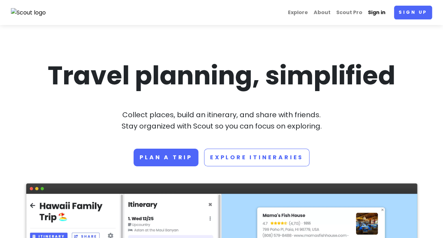
click at [379, 13] on link "Sign in" at bounding box center [376, 13] width 23 height 14
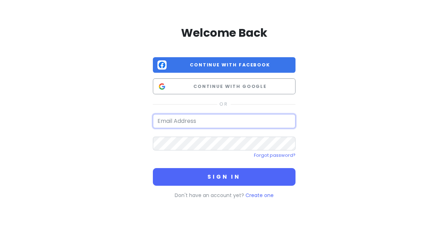
click at [217, 121] on input "email" at bounding box center [224, 121] width 143 height 14
type input "[EMAIL_ADDRESS][DOMAIN_NAME]"
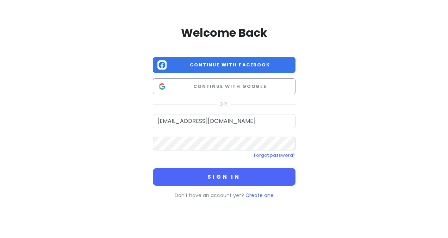
click at [228, 185] on div "Welcome Back Continue with Facebook Continue with Google [EMAIL_ADDRESS][DOMAIN…" at bounding box center [224, 111] width 143 height 173
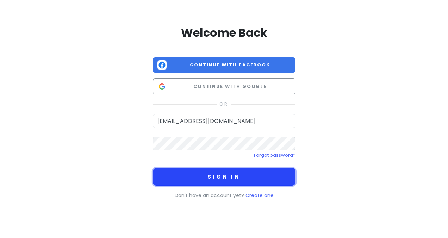
click at [227, 180] on button "Sign in" at bounding box center [224, 177] width 143 height 18
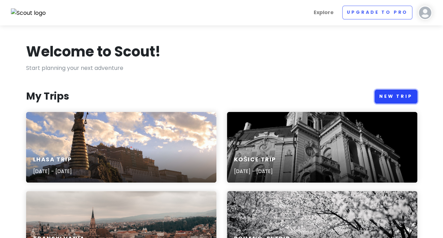
click at [392, 92] on link "New Trip" at bounding box center [396, 97] width 43 height 14
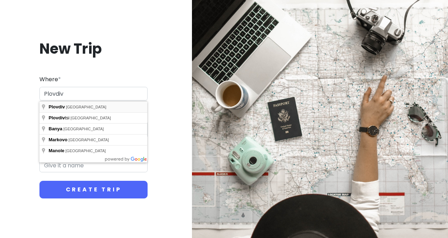
type input "Plovdiv, [GEOGRAPHIC_DATA]"
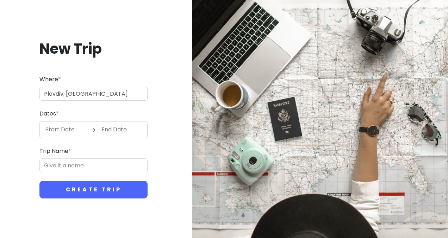
type input "Plovdiv Trip"
click at [65, 129] on input "Start Date" at bounding box center [65, 129] width 46 height 16
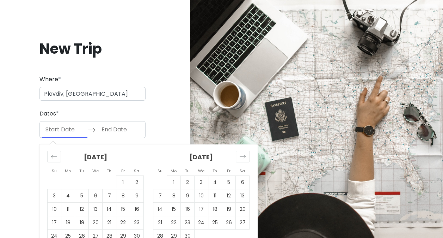
scroll to position [26, 0]
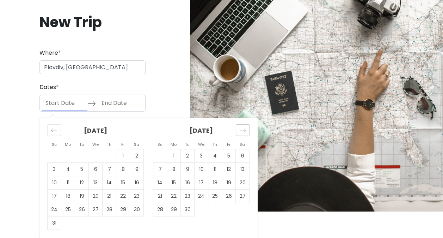
click at [246, 126] on div "Move forward to switch to the next month." at bounding box center [243, 130] width 14 height 12
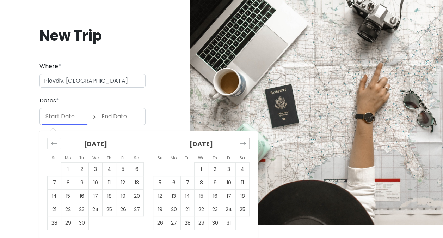
scroll to position [13, 0]
click at [242, 143] on icon "Move forward to switch to the next month." at bounding box center [242, 143] width 7 height 7
click at [138, 181] on td "11" at bounding box center [137, 182] width 14 height 13
type input "[DATE]"
click at [83, 197] on td "14" at bounding box center [82, 195] width 14 height 13
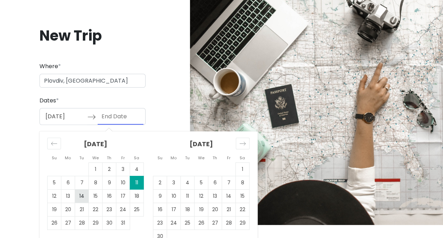
type input "[DATE]"
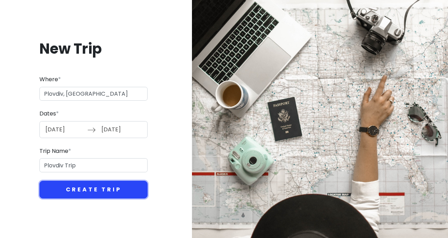
click at [92, 188] on button "Create Trip" at bounding box center [93, 190] width 108 height 18
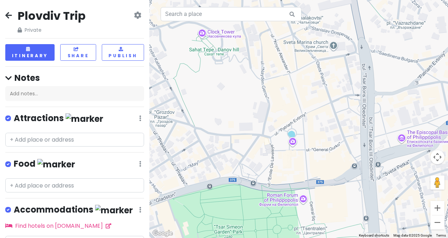
click at [271, 60] on div at bounding box center [298, 119] width 299 height 238
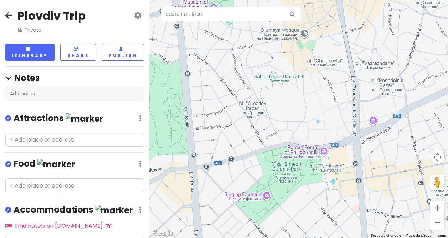
click at [305, 35] on div at bounding box center [298, 119] width 299 height 238
click at [289, 32] on div at bounding box center [298, 119] width 299 height 238
click at [78, 141] on input "text" at bounding box center [74, 140] width 139 height 14
click at [304, 35] on div at bounding box center [298, 119] width 299 height 238
click at [305, 33] on div at bounding box center [298, 119] width 299 height 238
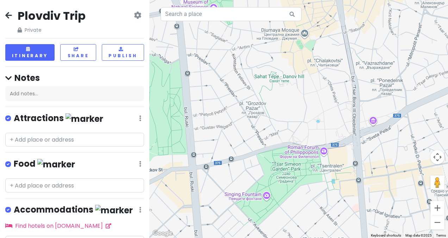
click at [304, 33] on div at bounding box center [298, 119] width 299 height 238
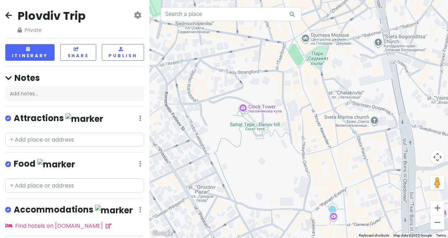
click at [307, 41] on div at bounding box center [298, 119] width 299 height 238
click at [322, 39] on div at bounding box center [298, 119] width 299 height 238
click at [304, 42] on div at bounding box center [298, 119] width 299 height 238
click at [379, 44] on div at bounding box center [298, 119] width 299 height 238
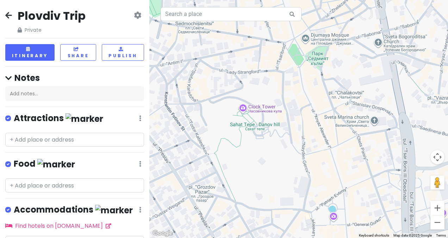
click at [379, 44] on div at bounding box center [298, 119] width 299 height 238
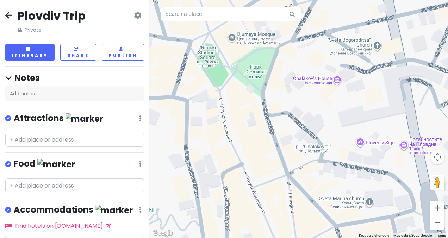
click at [252, 38] on div at bounding box center [298, 119] width 299 height 238
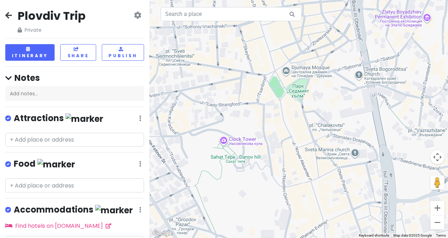
click at [307, 104] on div at bounding box center [298, 119] width 299 height 238
click at [225, 142] on div at bounding box center [298, 119] width 299 height 238
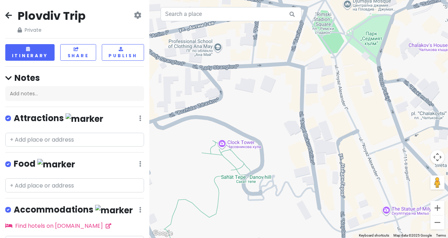
click at [225, 142] on div at bounding box center [298, 119] width 299 height 238
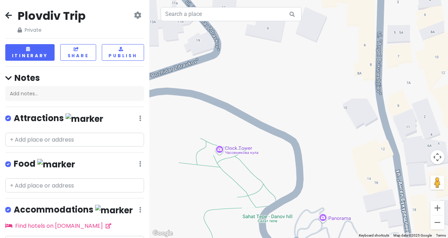
click at [221, 152] on div at bounding box center [298, 119] width 299 height 238
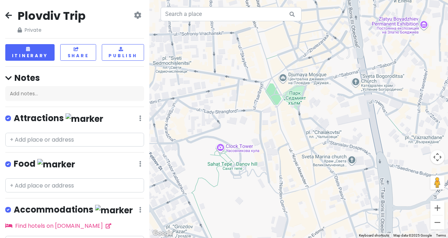
click at [221, 152] on div at bounding box center [298, 119] width 299 height 238
click at [8, 19] on link at bounding box center [8, 15] width 7 height 9
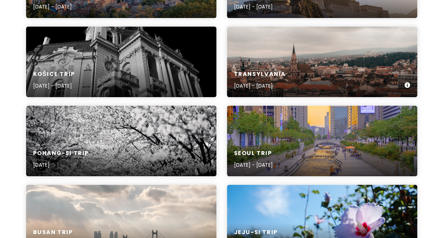
scroll to position [165, 0]
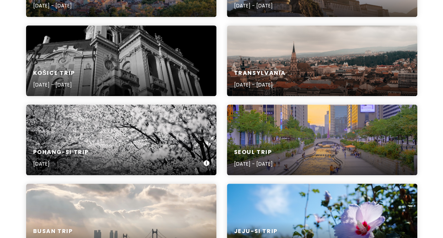
click at [152, 138] on div "Pohang-si Trip [DATE]" at bounding box center [121, 139] width 190 height 71
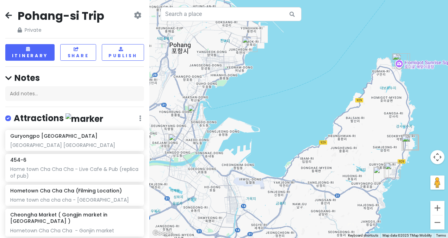
click at [237, 171] on div at bounding box center [298, 119] width 299 height 238
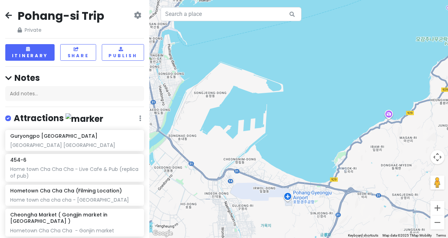
click at [236, 173] on div at bounding box center [298, 119] width 299 height 238
click at [7, 16] on icon at bounding box center [8, 15] width 7 height 6
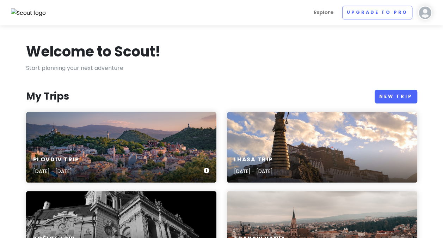
click at [79, 151] on div "Plovdiv Trip [DATE] - [DATE]" at bounding box center [121, 165] width 190 height 33
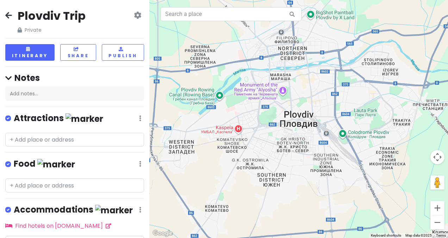
scroll to position [35, 0]
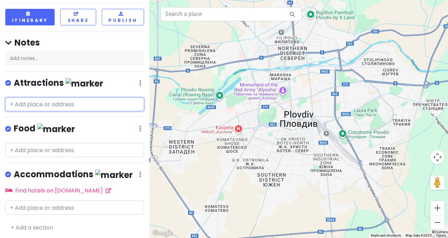
click at [58, 106] on input "text" at bounding box center [74, 104] width 139 height 14
paste input "[DEMOGRAPHIC_DATA] Bogoroditsa"
type input "[DEMOGRAPHIC_DATA] Bogoroditsa"
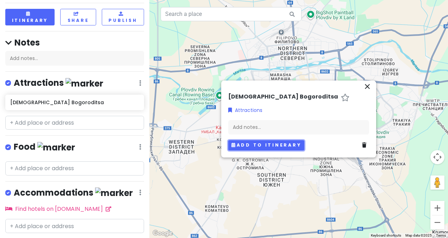
click at [262, 144] on button "Add to itinerary" at bounding box center [266, 145] width 76 height 10
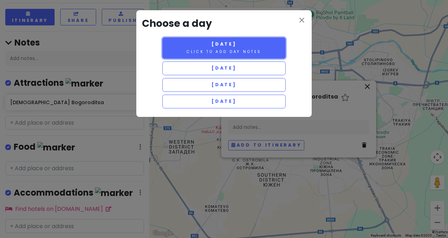
click at [235, 48] on button "[DATE] Click to add day notes" at bounding box center [224, 47] width 123 height 21
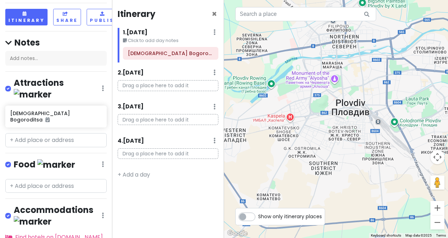
drag, startPoint x: 235, startPoint y: 48, endPoint x: 253, endPoint y: 44, distance: 18.4
click at [253, 44] on div at bounding box center [336, 119] width 224 height 238
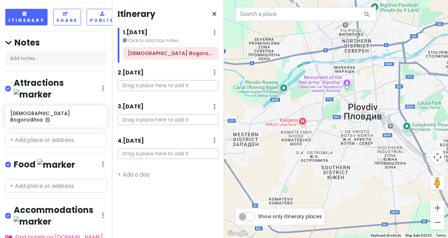
click at [212, 11] on div "Itinerary ×" at bounding box center [168, 15] width 101 height 14
click at [213, 13] on span "×" at bounding box center [214, 14] width 5 height 12
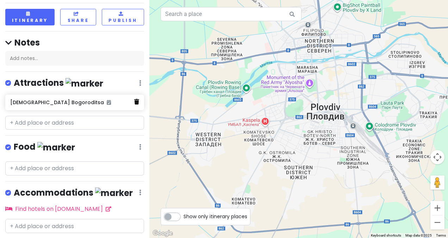
click at [134, 100] on icon at bounding box center [136, 102] width 5 height 6
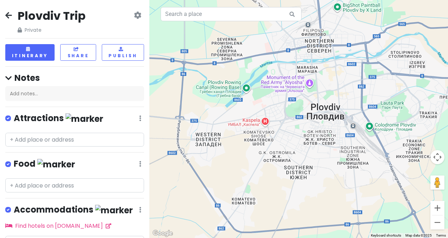
click at [6, 16] on icon at bounding box center [8, 15] width 7 height 6
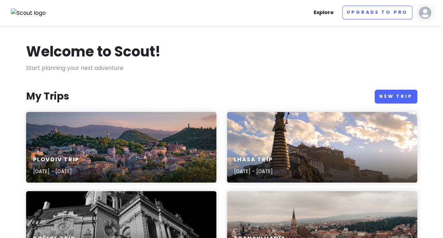
click at [325, 10] on link "Explore" at bounding box center [324, 13] width 26 height 14
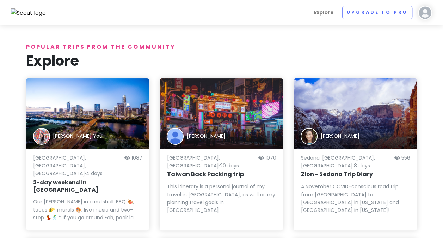
click at [40, 12] on img at bounding box center [28, 12] width 35 height 9
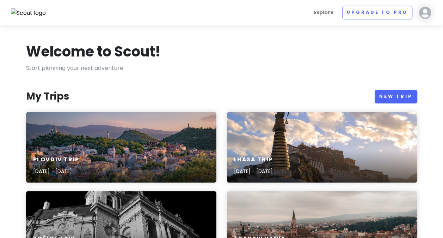
click at [67, 51] on h1 "Welcome to Scout!" at bounding box center [93, 51] width 135 height 18
click at [333, 15] on link "Explore" at bounding box center [324, 13] width 26 height 14
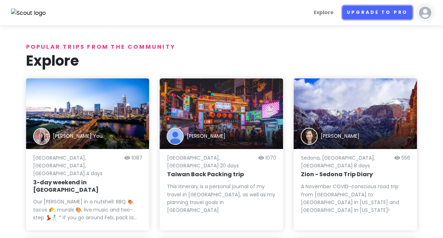
click at [369, 10] on link "Upgrade to Pro" at bounding box center [377, 13] width 70 height 14
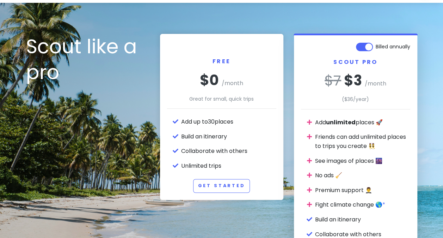
scroll to position [21, 0]
